Goal: Information Seeking & Learning: Learn about a topic

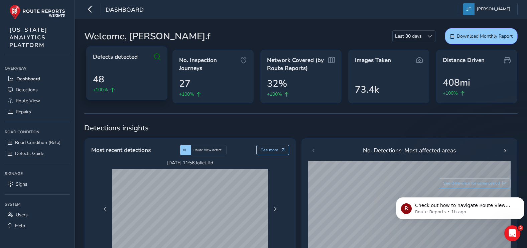
click at [144, 63] on div "Defects detected 48 +100%" at bounding box center [127, 73] width 82 height 54
click at [102, 59] on span "Defects detected" at bounding box center [115, 57] width 45 height 8
click at [123, 93] on div "+100%" at bounding box center [127, 89] width 68 height 7
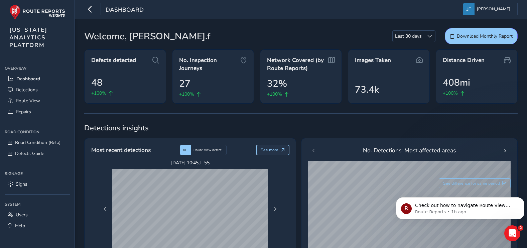
click at [279, 152] on button "See more" at bounding box center [272, 150] width 33 height 10
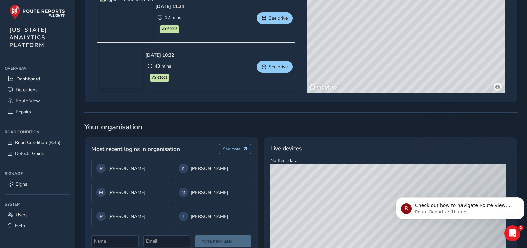
scroll to position [434, 0]
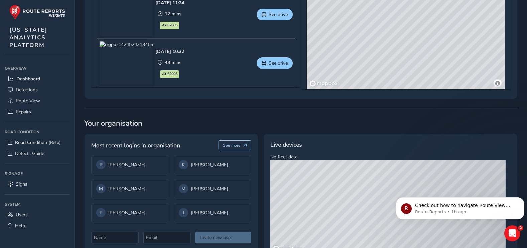
drag, startPoint x: 725, startPoint y: 393, endPoint x: 393, endPoint y: 225, distance: 371.7
click at [499, 175] on div "© Mapbox © OpenStreetMap Improve this map © Maxar" at bounding box center [387, 207] width 235 height 95
click at [521, 199] on icon "Dismiss notification" at bounding box center [522, 200] width 4 height 4
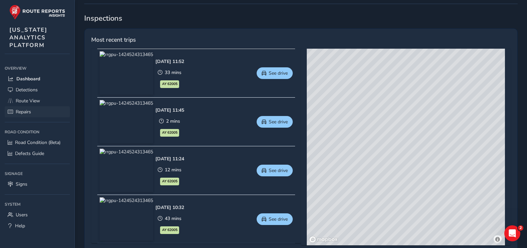
scroll to position [228, 0]
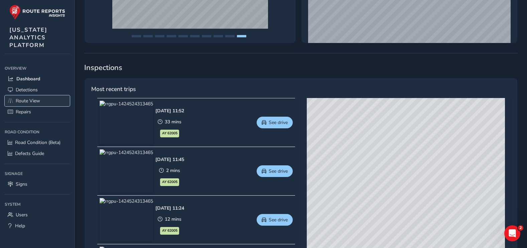
click at [28, 101] on span "Route View" at bounding box center [28, 101] width 24 height 6
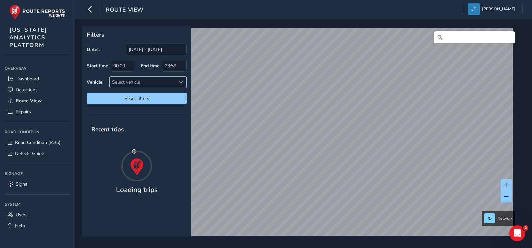
click at [131, 81] on div "Select vehicle" at bounding box center [143, 82] width 66 height 11
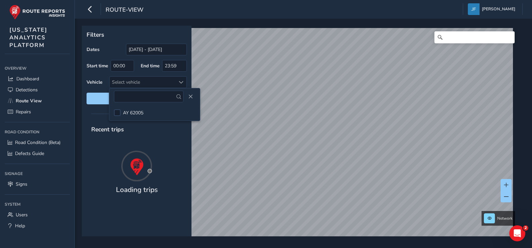
click at [168, 141] on div "Recent trips Loading trips" at bounding box center [137, 179] width 110 height 116
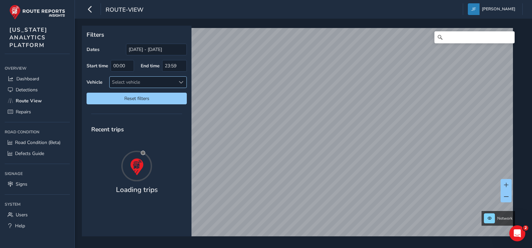
click at [121, 81] on div "Select vehicle" at bounding box center [143, 82] width 66 height 11
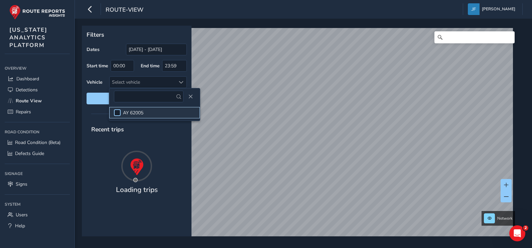
click at [120, 111] on div at bounding box center [117, 113] width 7 height 7
click at [185, 141] on div "Recent trips Loading trips" at bounding box center [137, 179] width 110 height 116
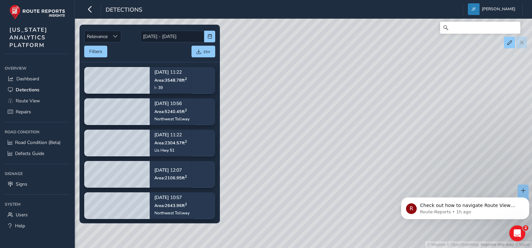
drag, startPoint x: 331, startPoint y: 134, endPoint x: 478, endPoint y: 126, distance: 148.1
click at [478, 126] on div "© Mapbox © OpenStreetMap Improve this map © Maxar" at bounding box center [266, 124] width 532 height 248
drag, startPoint x: 299, startPoint y: 88, endPoint x: 411, endPoint y: 89, distance: 111.9
click at [411, 89] on div "© Mapbox © OpenStreetMap Improve this map © Maxar" at bounding box center [266, 124] width 532 height 248
drag, startPoint x: 412, startPoint y: 111, endPoint x: 386, endPoint y: 81, distance: 39.3
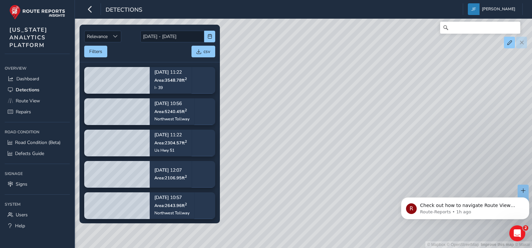
click at [386, 81] on div "© Mapbox © OpenStreetMap Improve this map © Maxar" at bounding box center [266, 124] width 532 height 248
drag, startPoint x: 388, startPoint y: 168, endPoint x: 409, endPoint y: 180, distance: 23.5
click at [409, 180] on div "© Mapbox © OpenStreetMap Improve this map © Maxar" at bounding box center [266, 124] width 532 height 248
drag, startPoint x: 391, startPoint y: 157, endPoint x: 464, endPoint y: 182, distance: 77.3
click at [464, 182] on div "© Mapbox © OpenStreetMap Improve this map © Maxar" at bounding box center [266, 124] width 532 height 248
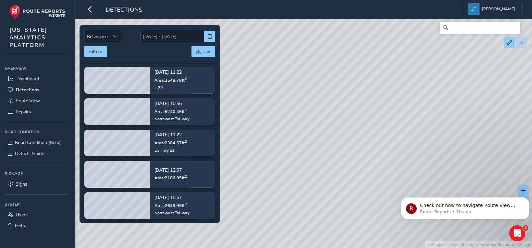
drag, startPoint x: 443, startPoint y: 174, endPoint x: 358, endPoint y: 162, distance: 85.9
click at [358, 162] on div "© Mapbox © OpenStreetMap Improve this map © Maxar" at bounding box center [266, 124] width 532 height 248
drag, startPoint x: 355, startPoint y: 179, endPoint x: 362, endPoint y: 171, distance: 10.2
click at [362, 171] on div "© Mapbox © OpenStreetMap Improve this map © Maxar" at bounding box center [266, 124] width 532 height 248
drag, startPoint x: 443, startPoint y: 152, endPoint x: 392, endPoint y: 148, distance: 51.2
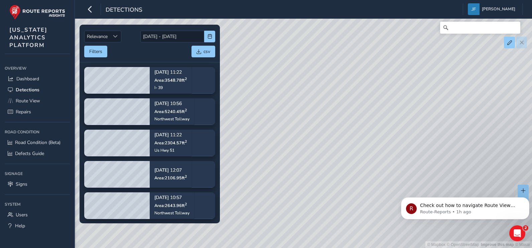
click at [480, 167] on div "© Mapbox © OpenStreetMap Improve this map © Maxar" at bounding box center [266, 124] width 532 height 248
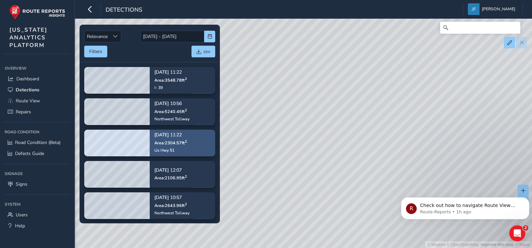
drag, startPoint x: 267, startPoint y: 143, endPoint x: 192, endPoint y: 132, distance: 76.4
click at [192, 28] on div "Relevance Relevance 08/04/2025 - 08/18/2025 Filters csv 08/12/2025, 11:22 Area:…" at bounding box center [303, 28] width 438 height 0
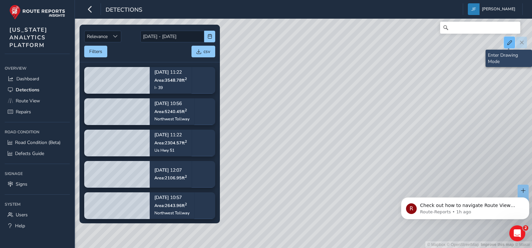
click at [510, 44] on span at bounding box center [509, 42] width 5 height 5
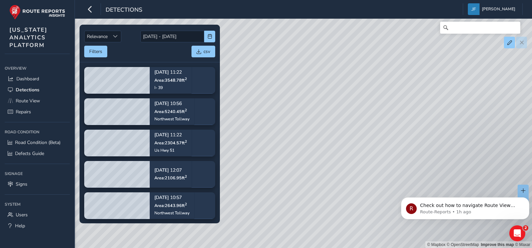
click at [522, 45] on div at bounding box center [515, 43] width 23 height 12
click at [511, 40] on span at bounding box center [509, 42] width 5 height 5
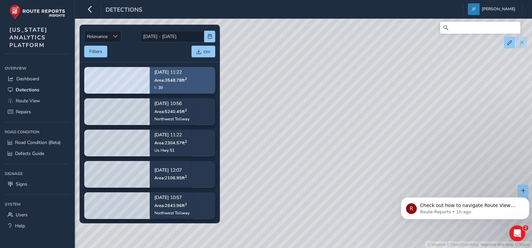
click at [157, 72] on p "08/12/2025, 11:22" at bounding box center [170, 72] width 32 height 5
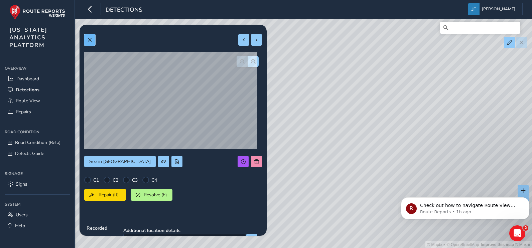
click at [92, 41] on span at bounding box center [89, 40] width 5 height 5
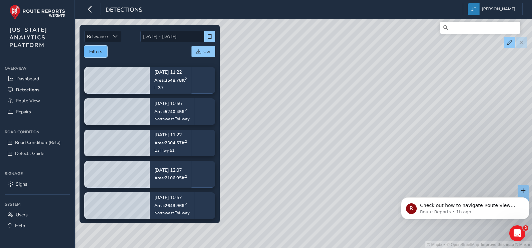
click at [91, 50] on button "Filters" at bounding box center [95, 52] width 23 height 12
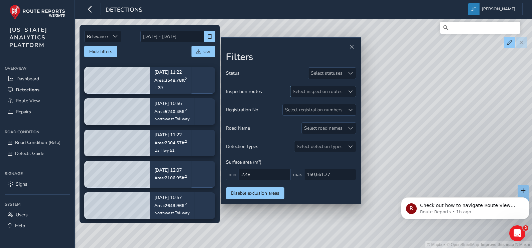
click at [325, 92] on div "Select inspection routes" at bounding box center [317, 91] width 54 height 11
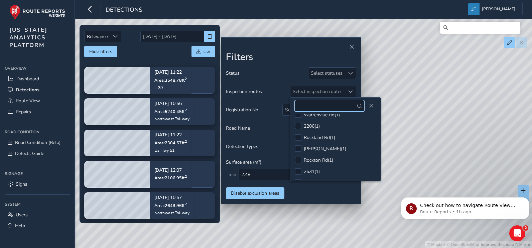
scroll to position [210, 0]
click at [314, 59] on h2 "Filters" at bounding box center [291, 57] width 130 height 11
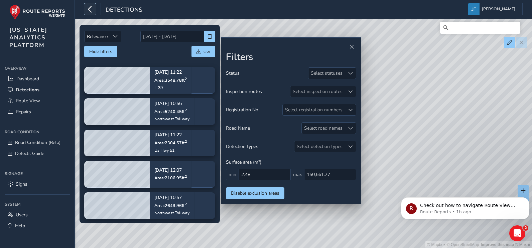
click at [90, 10] on icon "button" at bounding box center [89, 9] width 7 height 12
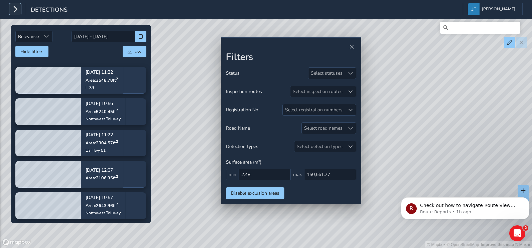
click at [12, 7] on icon "button" at bounding box center [15, 9] width 7 height 12
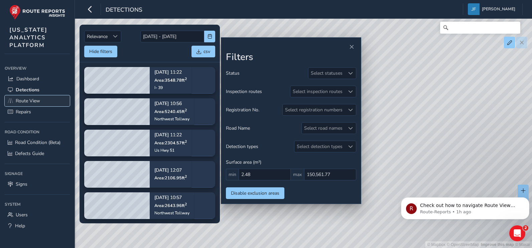
click at [26, 104] on span "Route View" at bounding box center [28, 101] width 24 height 6
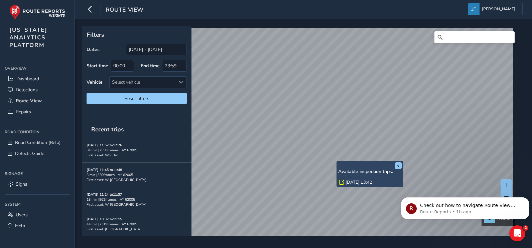
click at [337, 162] on div "x Available inspection trips: Fri, 8 Aug, 13:42" at bounding box center [369, 174] width 67 height 26
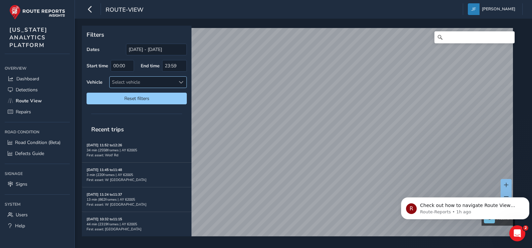
click at [176, 79] on div at bounding box center [180, 82] width 11 height 11
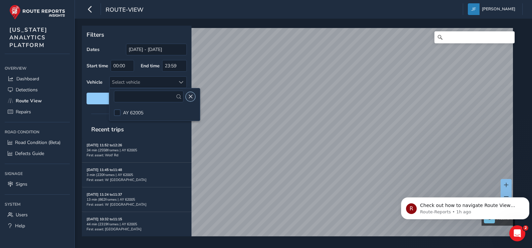
click at [188, 96] on span "Close" at bounding box center [190, 96] width 5 height 5
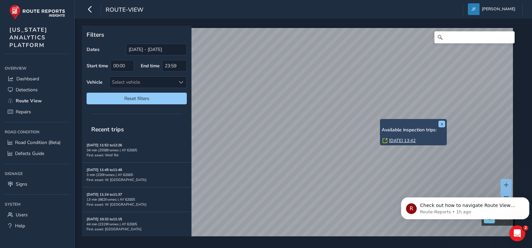
click at [381, 121] on div "x Available inspection trips: Fri, 8 Aug, 13:42" at bounding box center [413, 132] width 67 height 26
click at [395, 142] on link "Fri, 8 Aug, 13:42" at bounding box center [402, 141] width 27 height 6
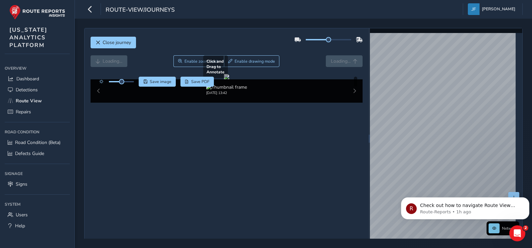
click at [356, 139] on div "Close journey Loading... Enable zoom mode Enable drawing mode Loading... Click …" at bounding box center [303, 139] width 438 height 222
click at [229, 79] on div at bounding box center [226, 76] width 5 height 5
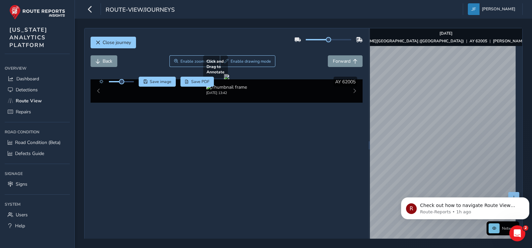
click at [229, 79] on div at bounding box center [226, 76] width 5 height 5
drag, startPoint x: 256, startPoint y: 208, endPoint x: 264, endPoint y: 165, distance: 43.2
click at [229, 79] on div at bounding box center [226, 76] width 5 height 5
click at [233, 90] on img at bounding box center [226, 87] width 41 height 6
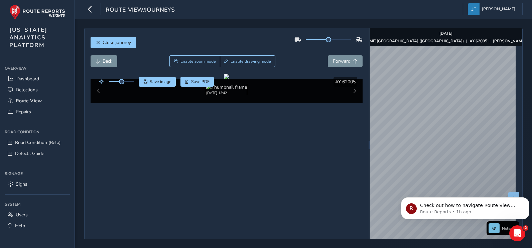
click at [233, 90] on img at bounding box center [226, 87] width 41 height 6
click at [264, 137] on div "Close journey Back Enable zoom mode Enable drawing mode Forward Click and Drag …" at bounding box center [303, 145] width 438 height 235
drag, startPoint x: 326, startPoint y: 40, endPoint x: 316, endPoint y: 40, distance: 10.4
click at [316, 40] on span at bounding box center [318, 39] width 5 height 5
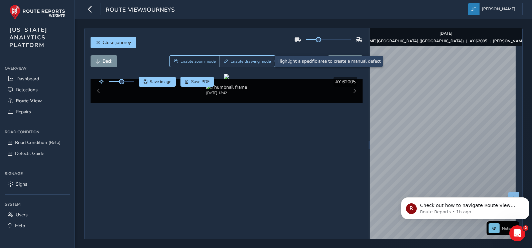
click at [243, 63] on span "Enable drawing mode" at bounding box center [250, 61] width 40 height 5
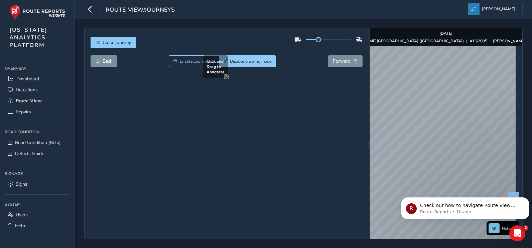
drag, startPoint x: 298, startPoint y: 170, endPoint x: 338, endPoint y: 182, distance: 41.5
click at [229, 79] on div at bounding box center [226, 76] width 5 height 5
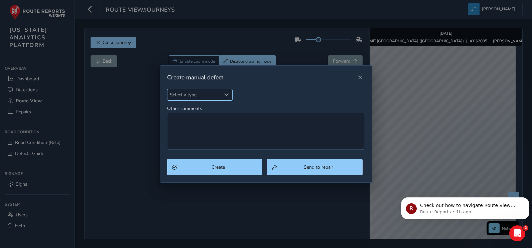
click at [225, 95] on span "Select a type" at bounding box center [226, 94] width 5 height 5
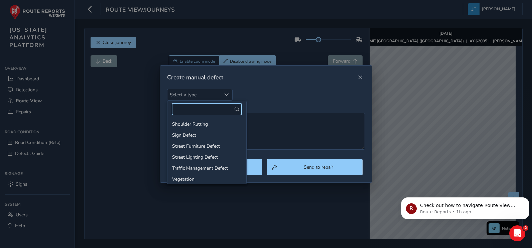
scroll to position [103, 0]
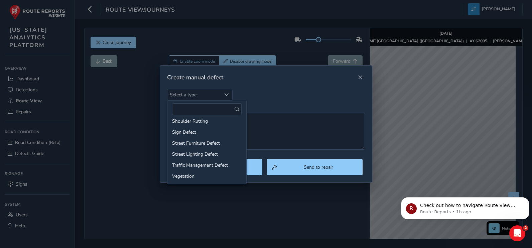
click at [276, 92] on div "Select a type Select a type Other comments" at bounding box center [266, 119] width 198 height 61
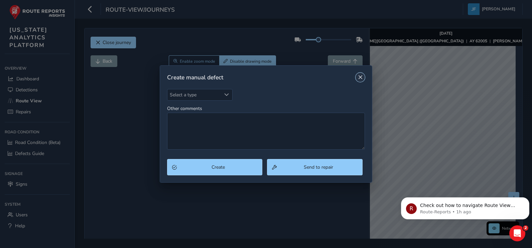
click at [360, 78] on span "Close" at bounding box center [360, 77] width 5 height 5
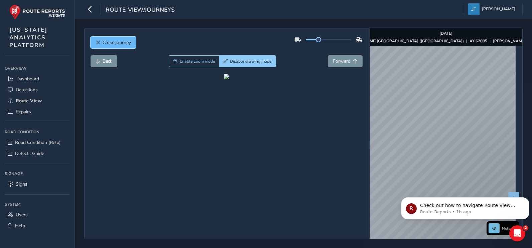
click at [121, 42] on span "Close journey" at bounding box center [117, 42] width 28 height 6
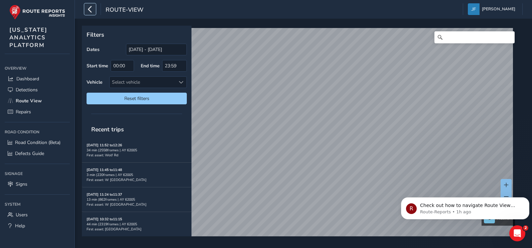
click at [90, 9] on icon "button" at bounding box center [89, 9] width 7 height 12
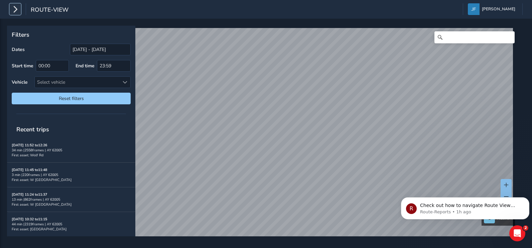
click at [18, 10] on icon "button" at bounding box center [15, 9] width 7 height 12
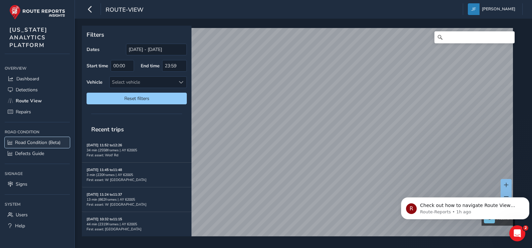
click at [44, 142] on span "Road Condition (Beta)" at bounding box center [37, 143] width 45 height 6
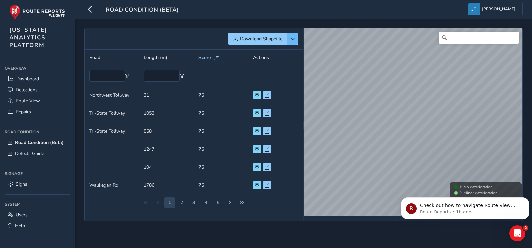
click at [293, 42] on button "button" at bounding box center [292, 39] width 11 height 12
click at [216, 39] on div "Download Shapefile" at bounding box center [193, 39] width 209 height 12
click at [526, 200] on icon "Dismiss notification" at bounding box center [527, 200] width 4 height 4
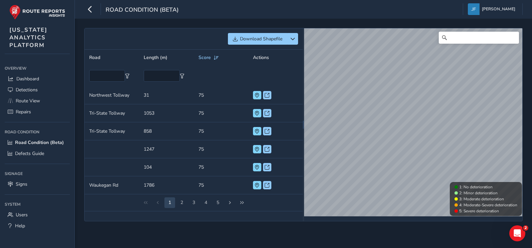
click at [531, 121] on html "Road Condition (Beta) Jessica Flynn Colour Scheme: Dark Dim Light Logout Downlo…" at bounding box center [266, 124] width 532 height 248
click at [15, 187] on link "Signs" at bounding box center [37, 184] width 65 height 11
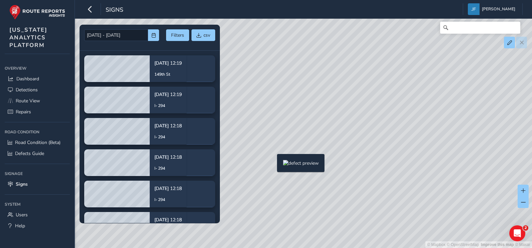
click at [273, 165] on div "© Mapbox © OpenStreetMap Improve this map © Maxar" at bounding box center [266, 124] width 532 height 248
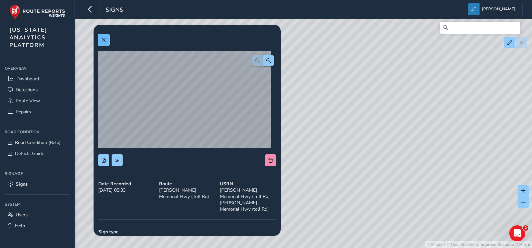
click at [103, 38] on span at bounding box center [103, 40] width 5 height 5
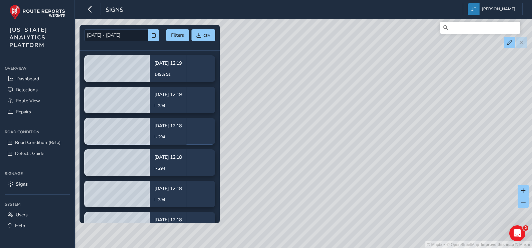
drag, startPoint x: 364, startPoint y: 178, endPoint x: 392, endPoint y: 71, distance: 110.1
click at [392, 71] on div "© Mapbox © OpenStreetMap Improve this map © Maxar" at bounding box center [266, 124] width 532 height 248
drag, startPoint x: 392, startPoint y: 182, endPoint x: 423, endPoint y: 108, distance: 80.4
click at [423, 108] on div "© Mapbox © OpenStreetMap Improve this map © Maxar" at bounding box center [266, 124] width 532 height 248
drag, startPoint x: 347, startPoint y: 142, endPoint x: 391, endPoint y: 145, distance: 44.6
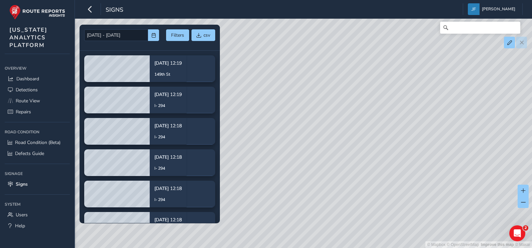
click at [391, 145] on div "© Mapbox © OpenStreetMap Improve this map © Maxar" at bounding box center [266, 124] width 532 height 248
click at [329, 145] on div "© Mapbox © OpenStreetMap Improve this map © Maxar" at bounding box center [266, 124] width 532 height 248
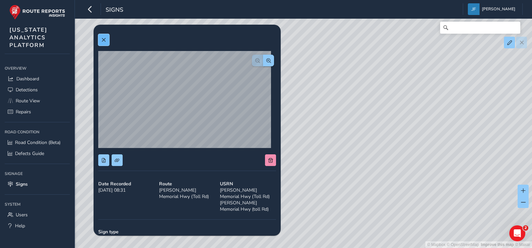
click at [106, 41] on button at bounding box center [103, 40] width 11 height 12
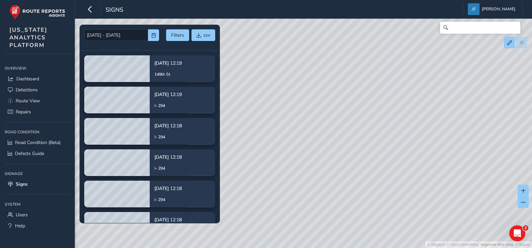
drag, startPoint x: 394, startPoint y: 206, endPoint x: 441, endPoint y: 178, distance: 54.3
click at [441, 178] on div "© Mapbox © OpenStreetMap Improve this map © Maxar" at bounding box center [266, 124] width 532 height 248
drag, startPoint x: 312, startPoint y: 193, endPoint x: 432, endPoint y: 169, distance: 122.5
click at [432, 169] on div "© Mapbox © OpenStreetMap Improve this map © Maxar" at bounding box center [266, 124] width 532 height 248
drag, startPoint x: 498, startPoint y: 117, endPoint x: 351, endPoint y: 203, distance: 170.9
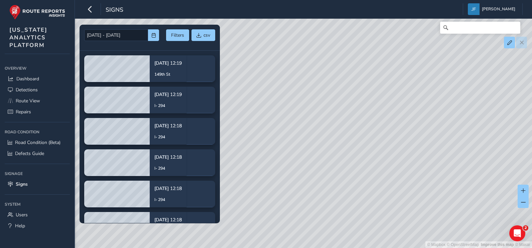
click at [351, 203] on div "© Mapbox © OpenStreetMap Improve this map © Maxar" at bounding box center [266, 124] width 532 height 248
drag, startPoint x: 431, startPoint y: 163, endPoint x: 429, endPoint y: 183, distance: 20.1
click at [429, 183] on div "© Mapbox © OpenStreetMap Improve this map © Maxar" at bounding box center [266, 124] width 532 height 248
drag, startPoint x: 358, startPoint y: 141, endPoint x: 436, endPoint y: 107, distance: 84.8
click at [436, 107] on div "© Mapbox © OpenStreetMap Improve this map © Maxar" at bounding box center [266, 124] width 532 height 248
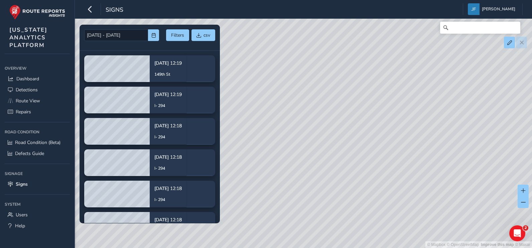
drag, startPoint x: 308, startPoint y: 125, endPoint x: 414, endPoint y: 145, distance: 108.8
click at [414, 145] on div "© Mapbox © OpenStreetMap Improve this map © Maxar" at bounding box center [266, 124] width 532 height 248
drag, startPoint x: 323, startPoint y: 149, endPoint x: 491, endPoint y: 156, distance: 168.4
click at [491, 156] on div "© Mapbox © OpenStreetMap Improve this map © Maxar" at bounding box center [266, 124] width 532 height 248
drag, startPoint x: 497, startPoint y: 169, endPoint x: 249, endPoint y: 69, distance: 267.1
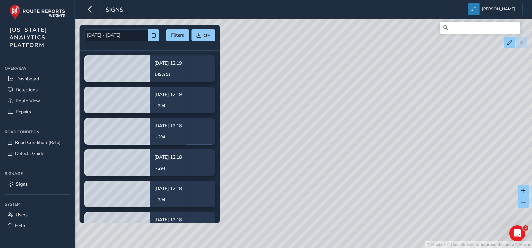
click at [249, 69] on div "© Mapbox © OpenStreetMap Improve this map © Maxar" at bounding box center [266, 124] width 532 height 248
drag, startPoint x: 426, startPoint y: 200, endPoint x: 459, endPoint y: 90, distance: 113.9
click at [459, 91] on div "© Mapbox © OpenStreetMap Improve this map © Maxar" at bounding box center [266, 124] width 532 height 248
drag, startPoint x: 439, startPoint y: 189, endPoint x: 439, endPoint y: 152, distance: 36.7
click at [439, 152] on div "© Mapbox © OpenStreetMap Improve this map © Maxar" at bounding box center [266, 124] width 532 height 248
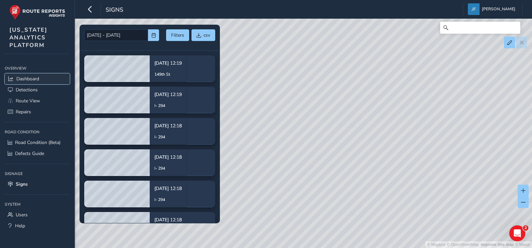
click at [30, 82] on link "Dashboard" at bounding box center [37, 78] width 65 height 11
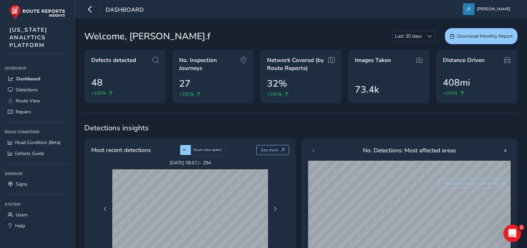
click at [510, 232] on icon "Open Intercom Messenger" at bounding box center [511, 232] width 11 height 11
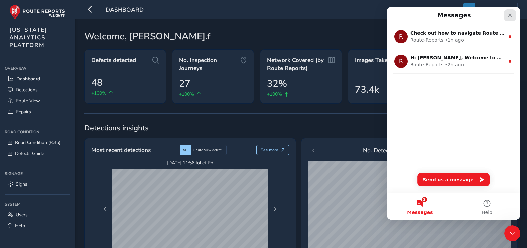
click at [512, 14] on icon "Close" at bounding box center [509, 15] width 5 height 5
